Goal: Find specific page/section: Find specific page/section

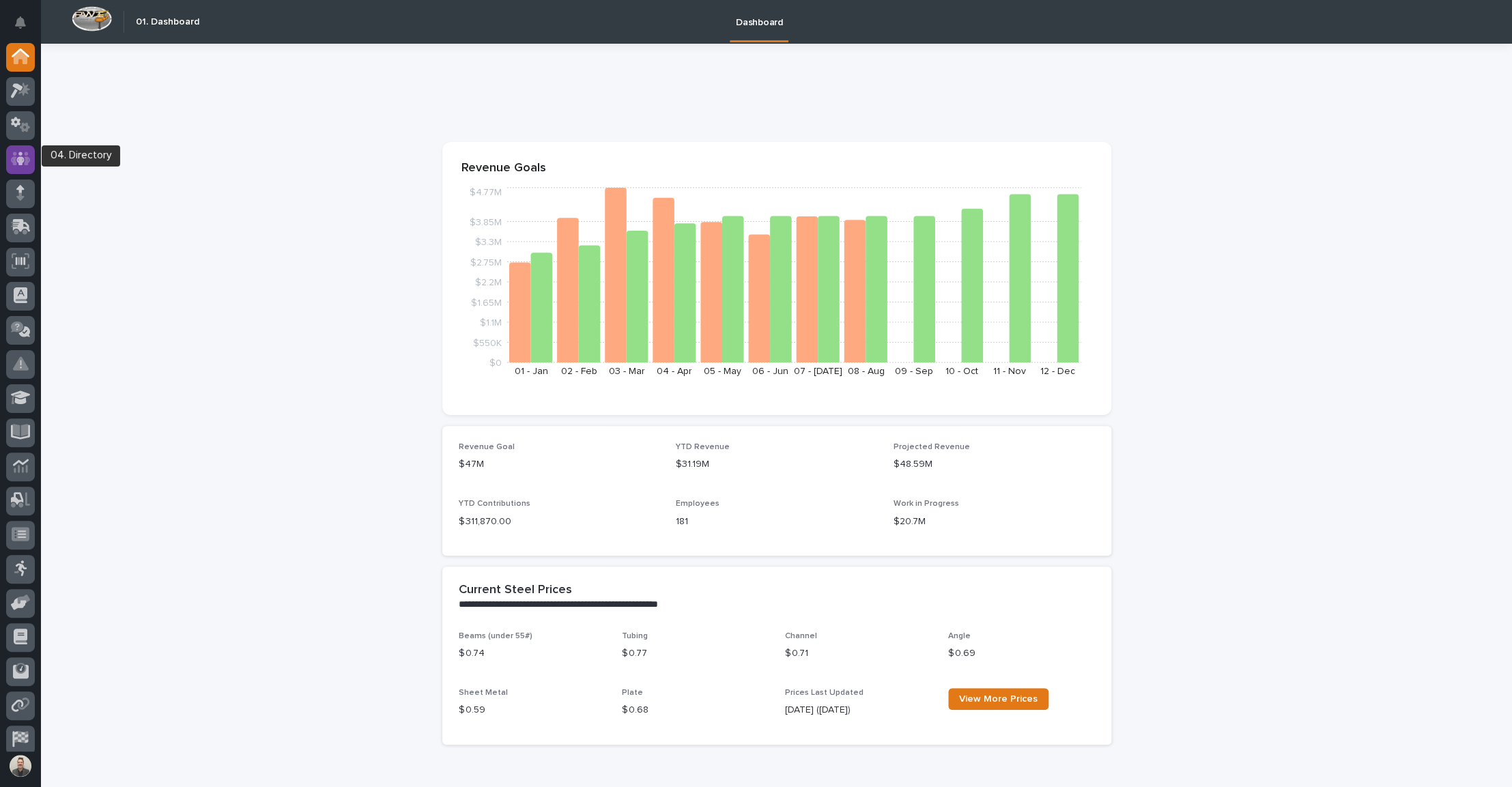
click at [19, 150] on div at bounding box center [21, 160] width 29 height 29
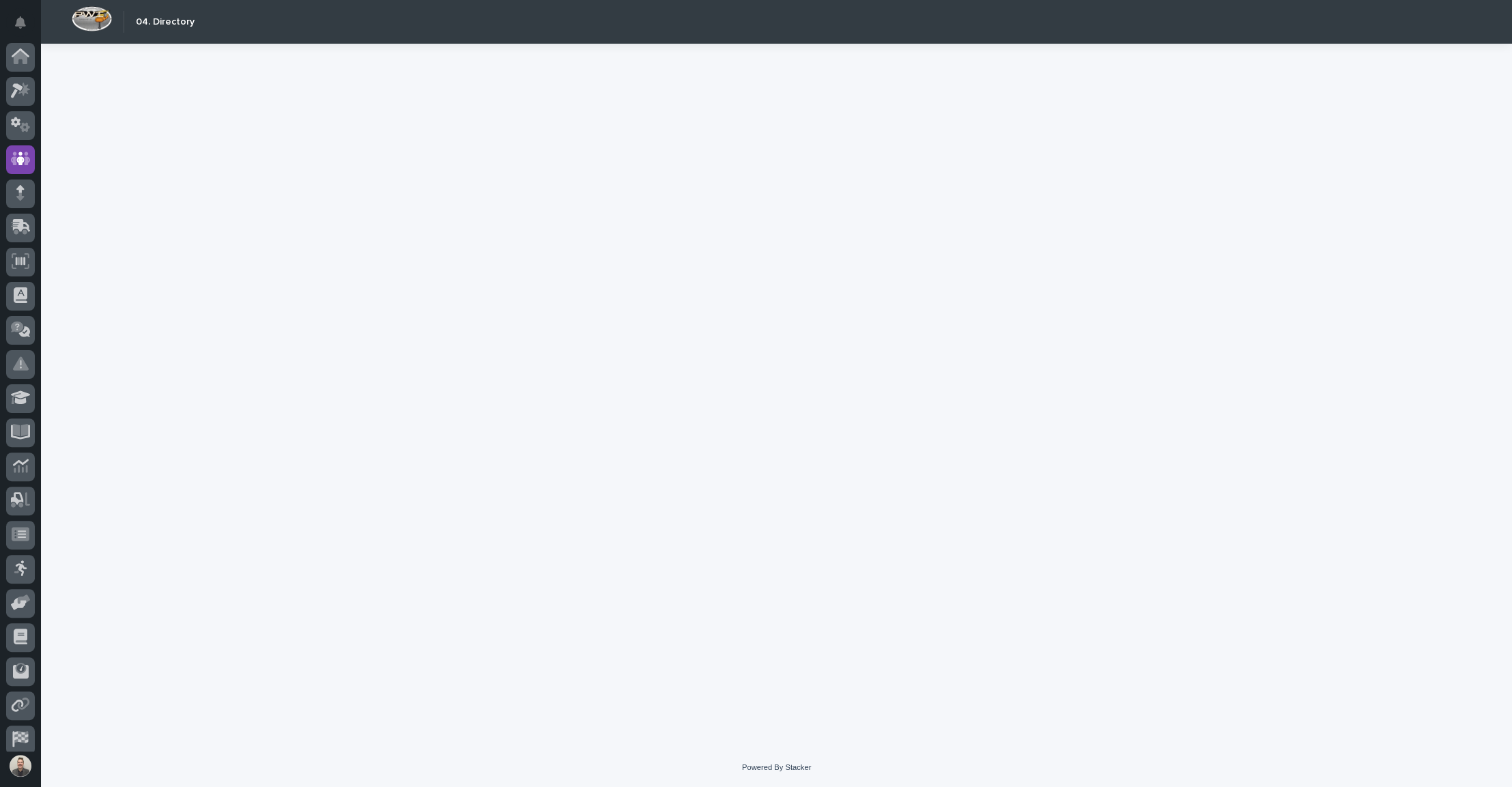
scroll to position [45, 0]
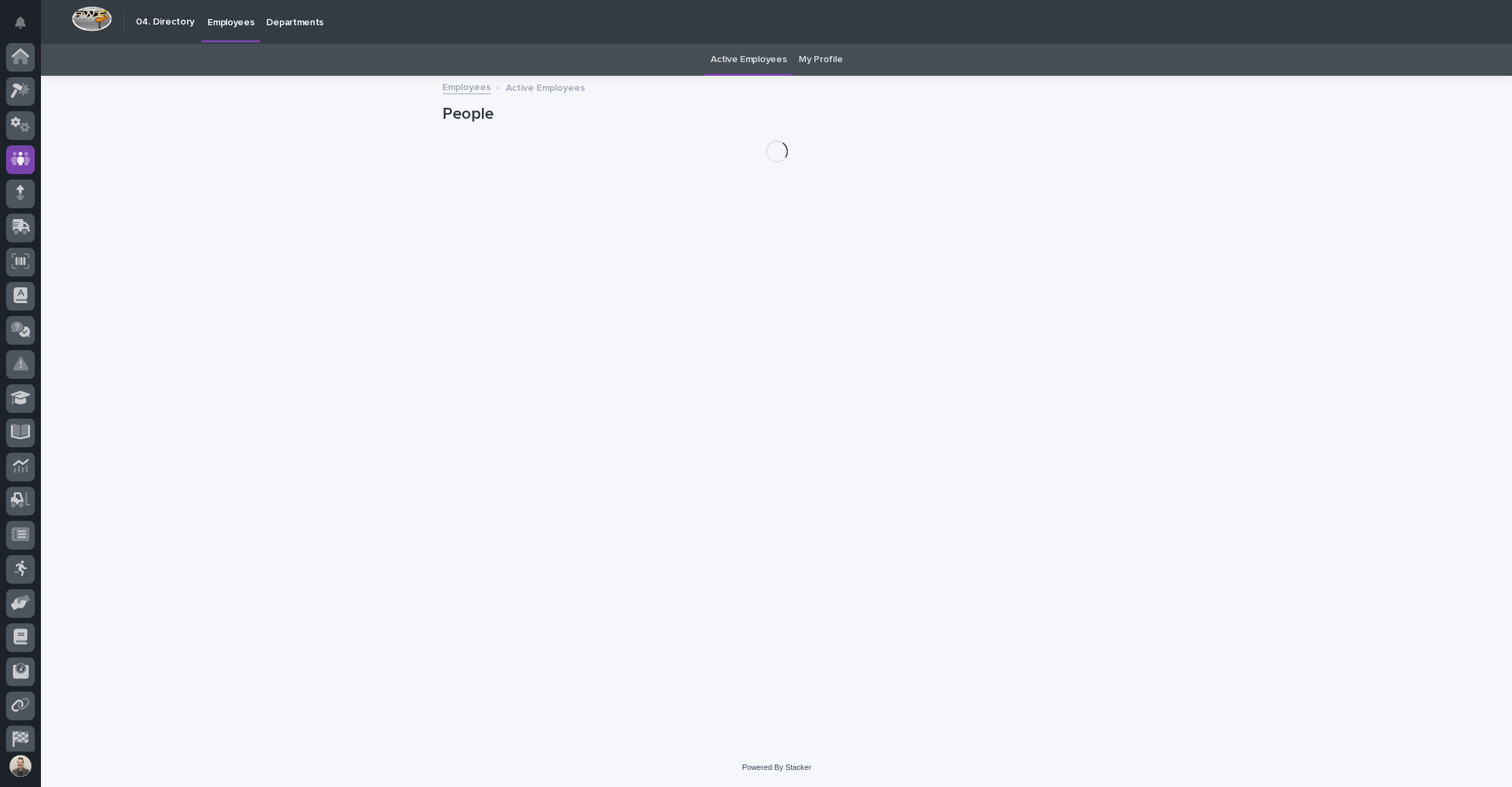
scroll to position [45, 0]
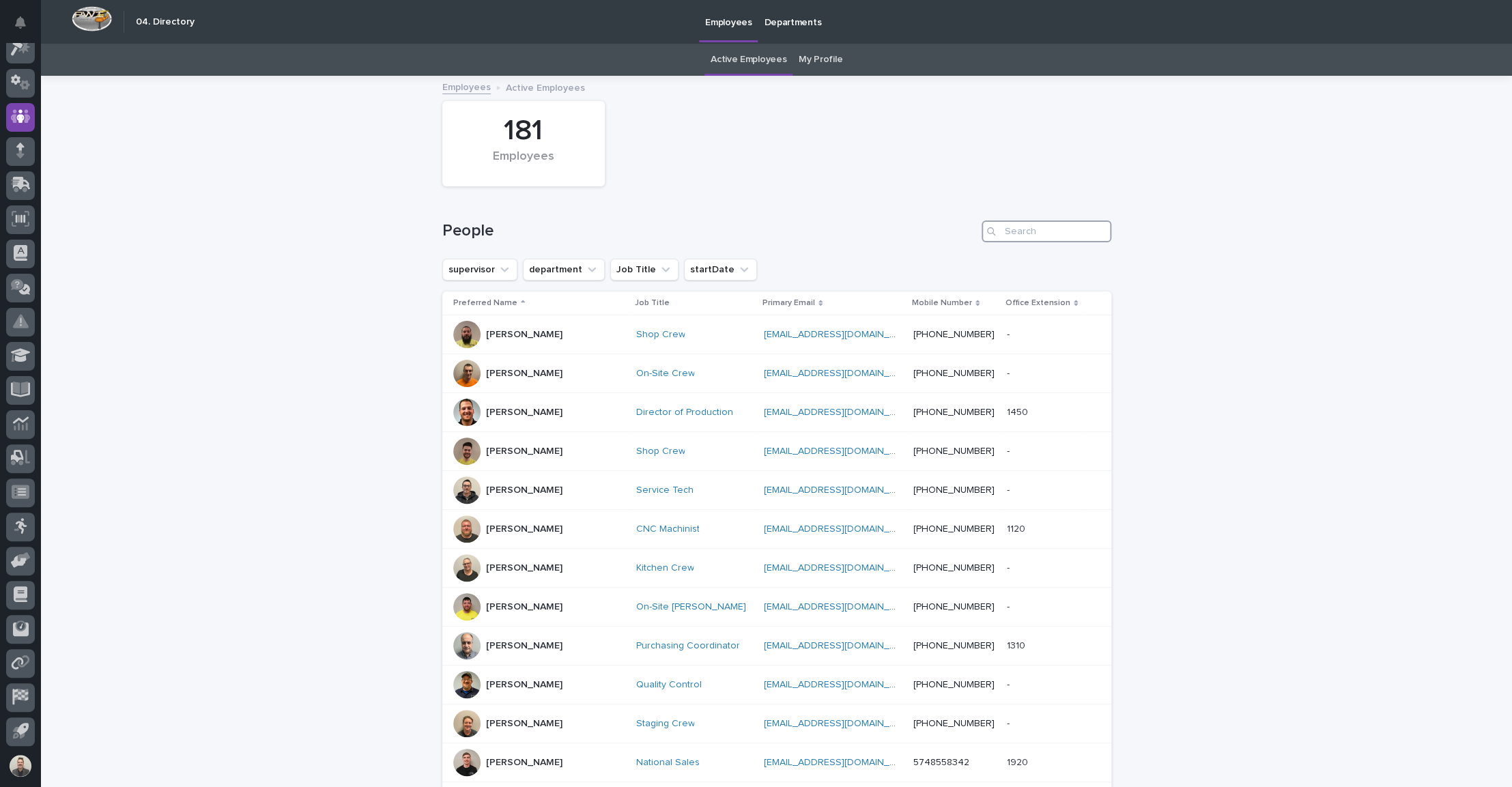
click at [1012, 242] on input "Search" at bounding box center [1046, 231] width 130 height 22
paste input "[PERSON_NAME]"
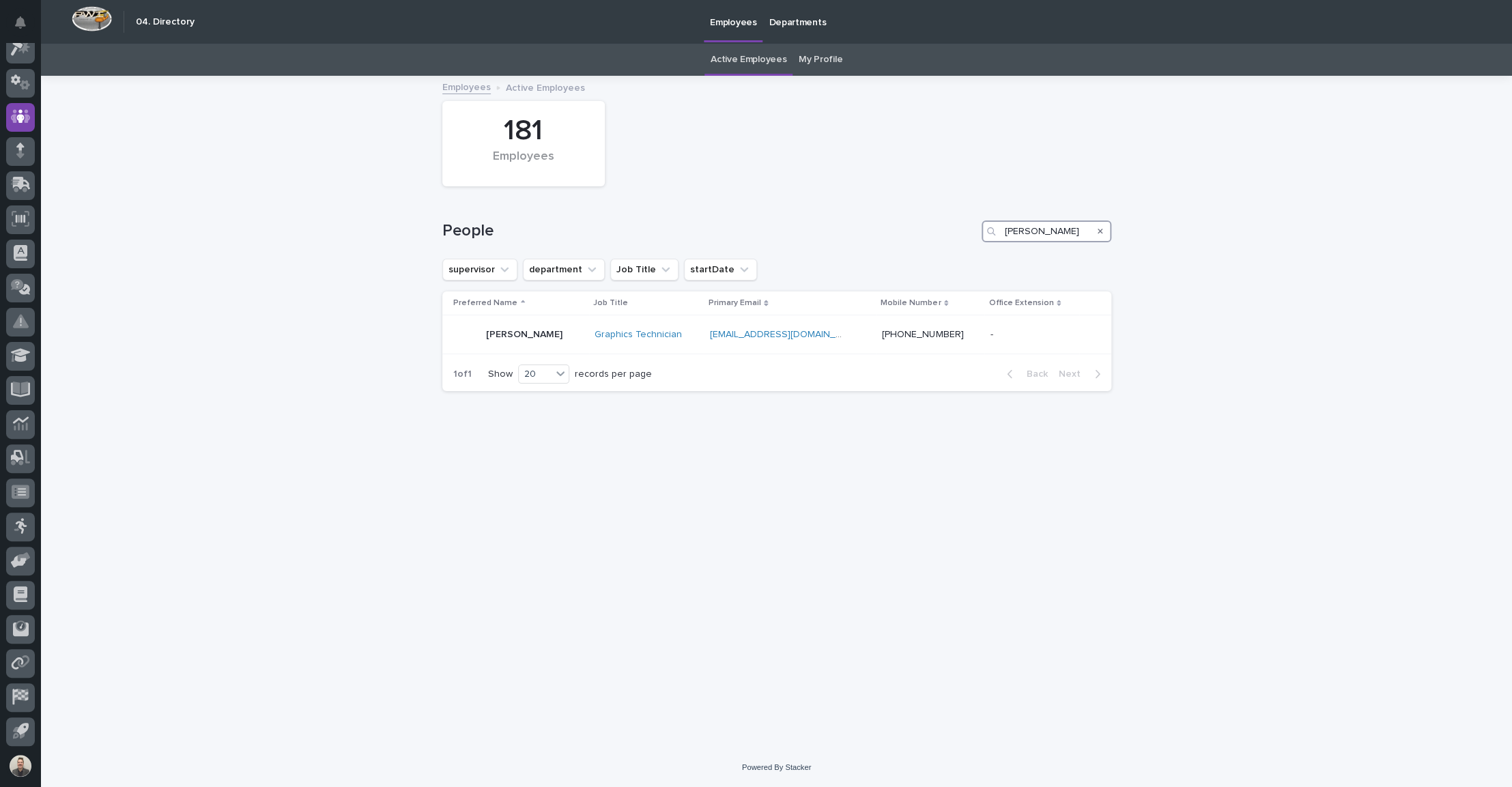
type input "[PERSON_NAME]"
click at [95, 25] on img at bounding box center [91, 19] width 40 height 25
